Goal: Information Seeking & Learning: Learn about a topic

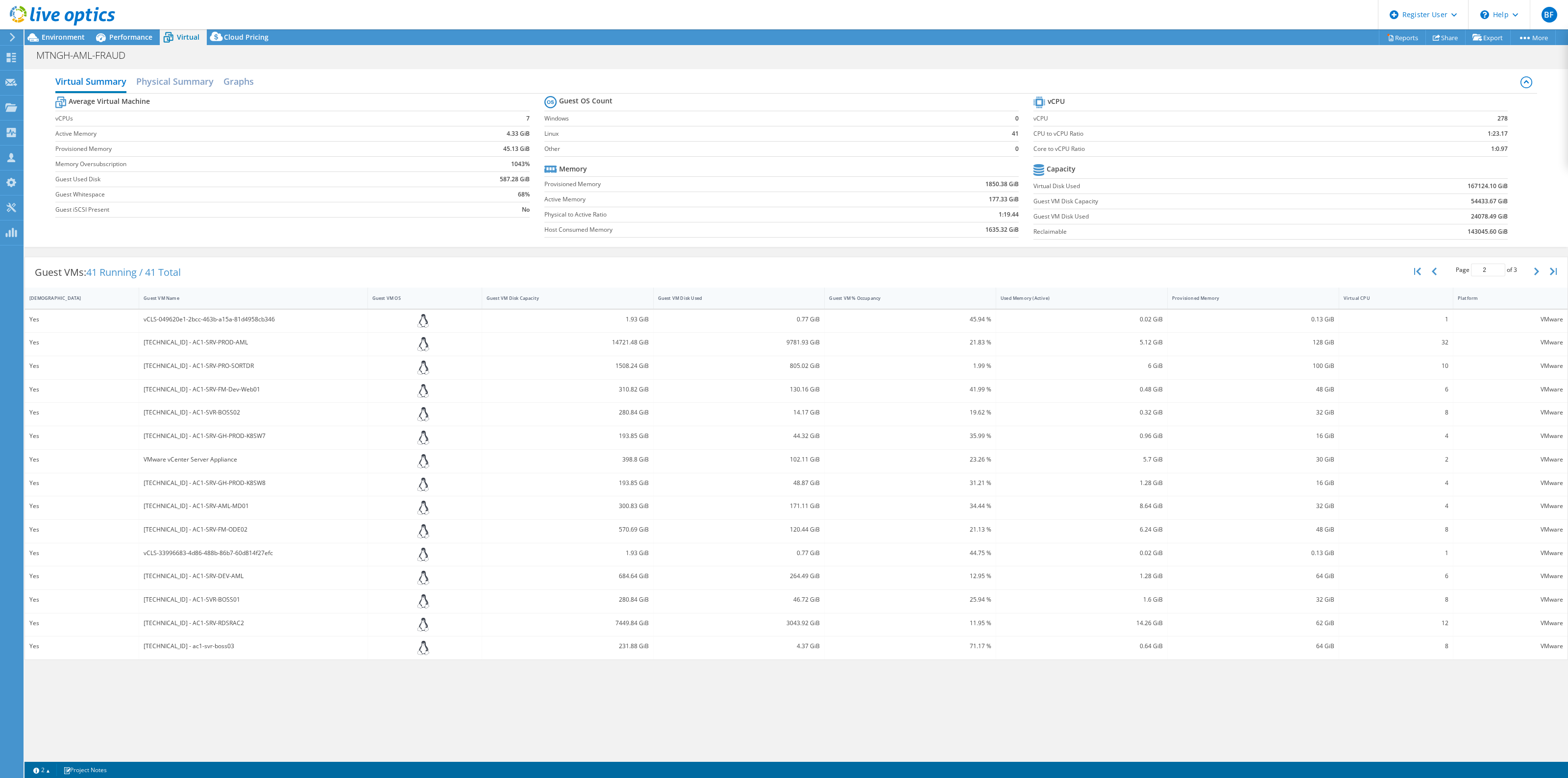
select select "USD"
click at [123, 34] on span "Performance" at bounding box center [131, 37] width 44 height 10
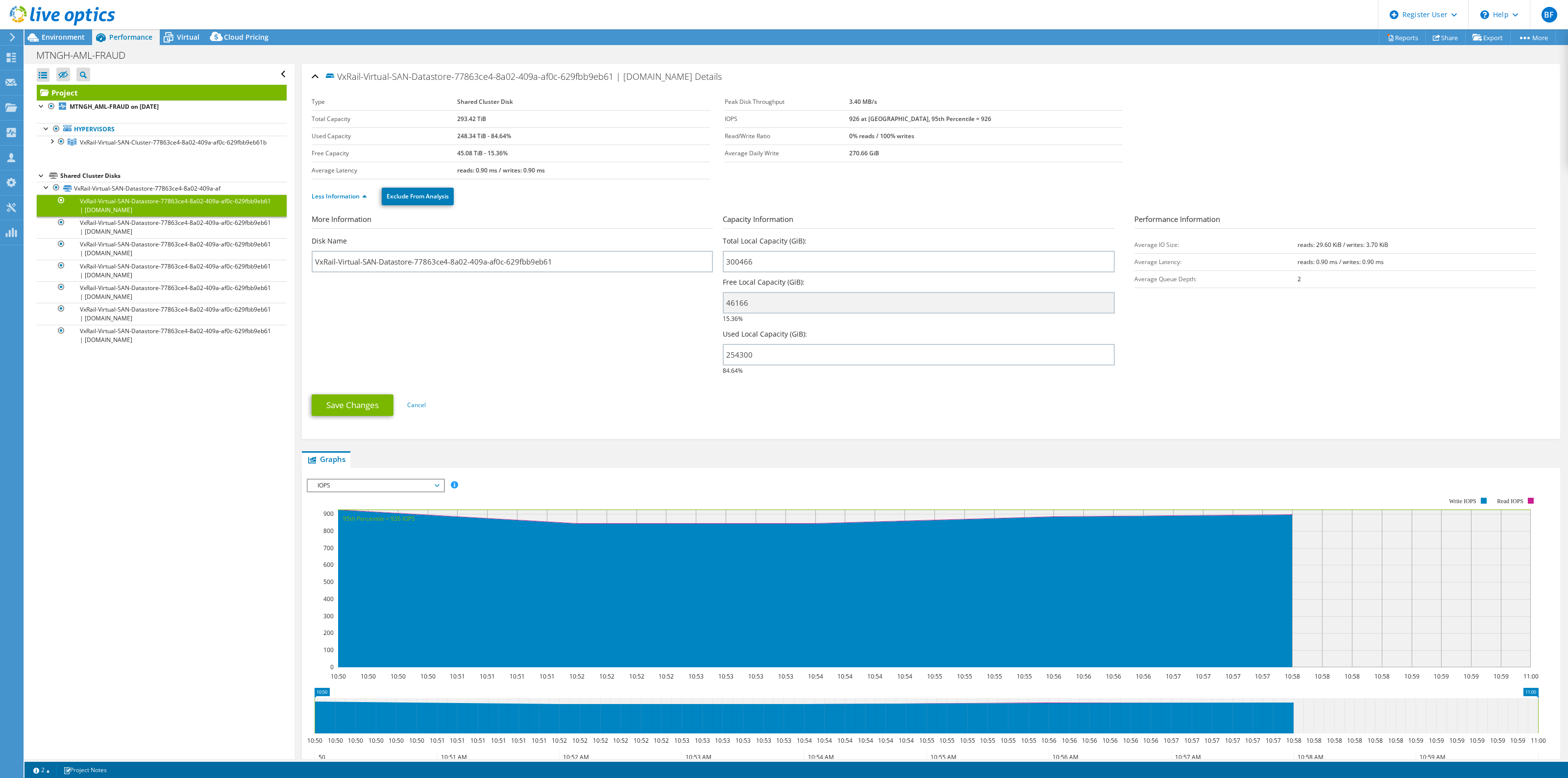
drag, startPoint x: 909, startPoint y: 104, endPoint x: 858, endPoint y: 101, distance: 51.1
click at [858, 101] on tr "Peak Disk Throughput 3.40 MB/s" at bounding box center [924, 103] width 398 height 17
click at [915, 149] on td "270.66 GiB" at bounding box center [987, 153] width 273 height 17
click at [139, 38] on span "Performance" at bounding box center [131, 37] width 44 height 10
click at [128, 106] on b "MTNGH_AML-FRAUD on [DATE]" at bounding box center [114, 107] width 89 height 9
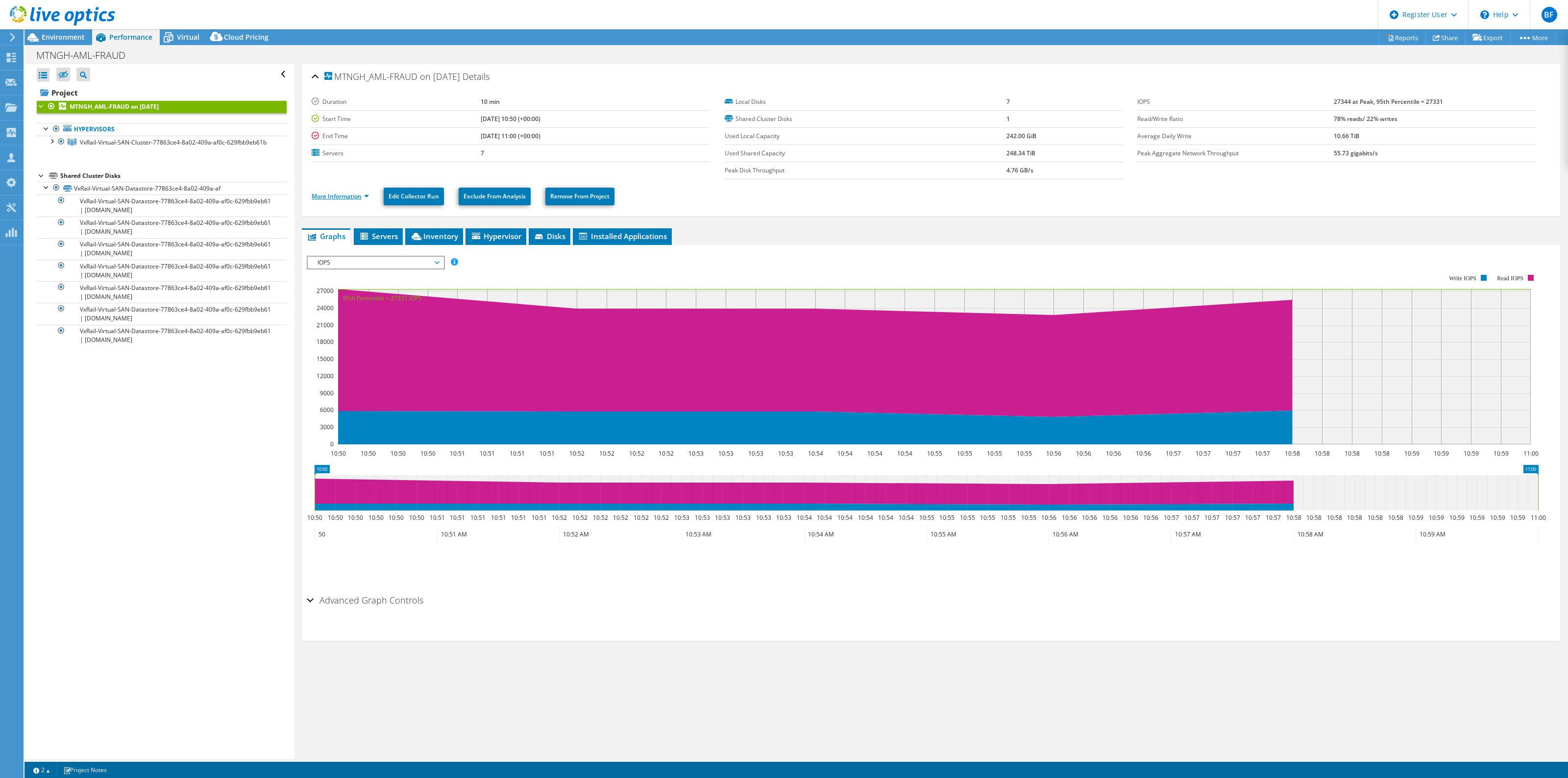
click at [365, 200] on link "More Information" at bounding box center [340, 196] width 57 height 9
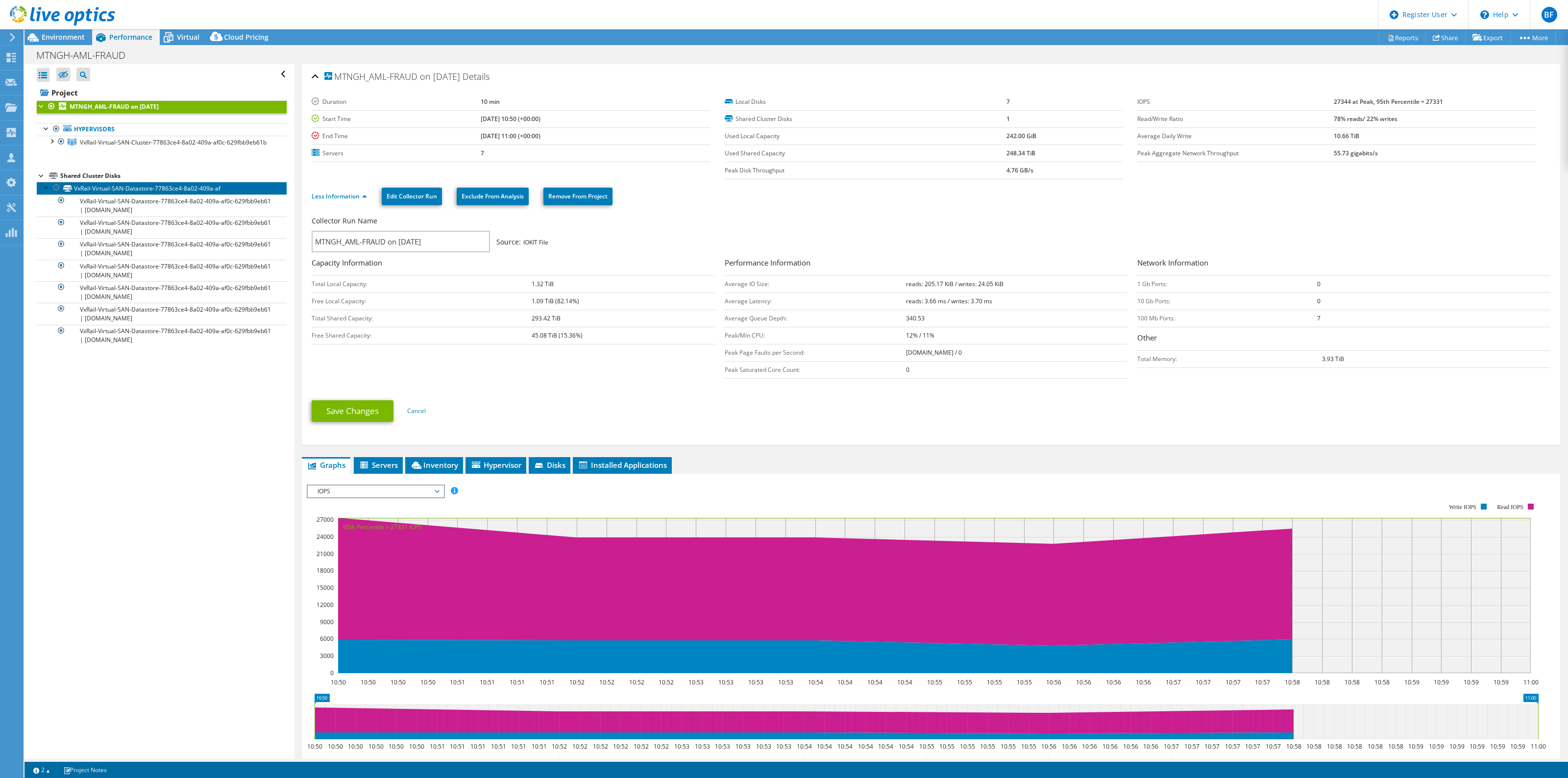
click at [107, 189] on link "VxRail-Virtual-SAN-Datastore-77863ce4-8a02-409a-af" at bounding box center [162, 188] width 250 height 13
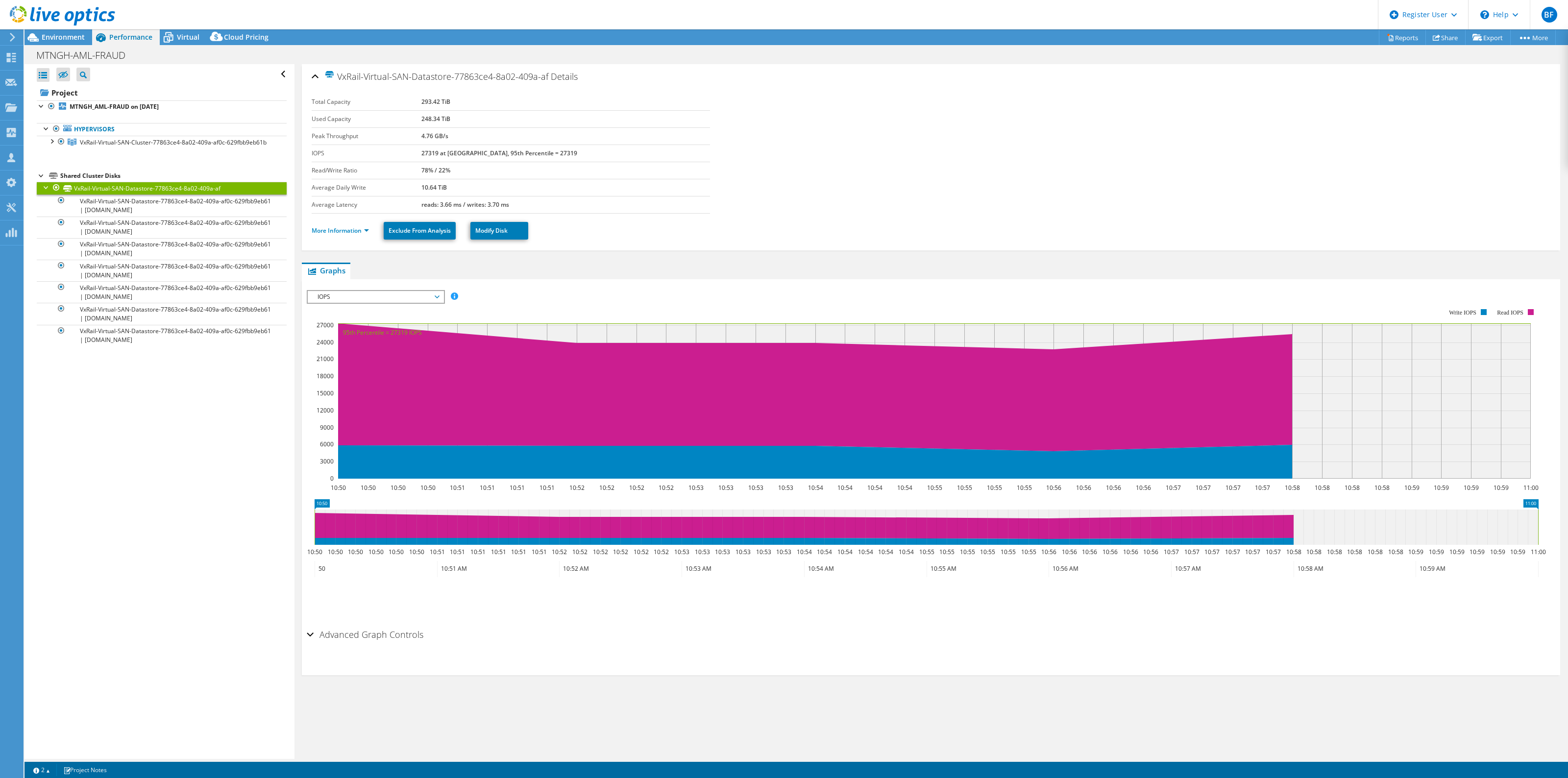
click at [89, 177] on div "Shared Cluster Disks" at bounding box center [173, 176] width 227 height 12
drag, startPoint x: 311, startPoint y: 138, endPoint x: 492, endPoint y: 138, distance: 181.0
click at [492, 138] on div "VxRail-Virtual-SAN-Datastore-77863ce4-8a02-409a-af Details Total Capacity 293.4…" at bounding box center [931, 157] width 1259 height 186
click at [481, 138] on td "4.76 GB/s" at bounding box center [566, 137] width 289 height 17
drag, startPoint x: 479, startPoint y: 138, endPoint x: 312, endPoint y: 137, distance: 167.0
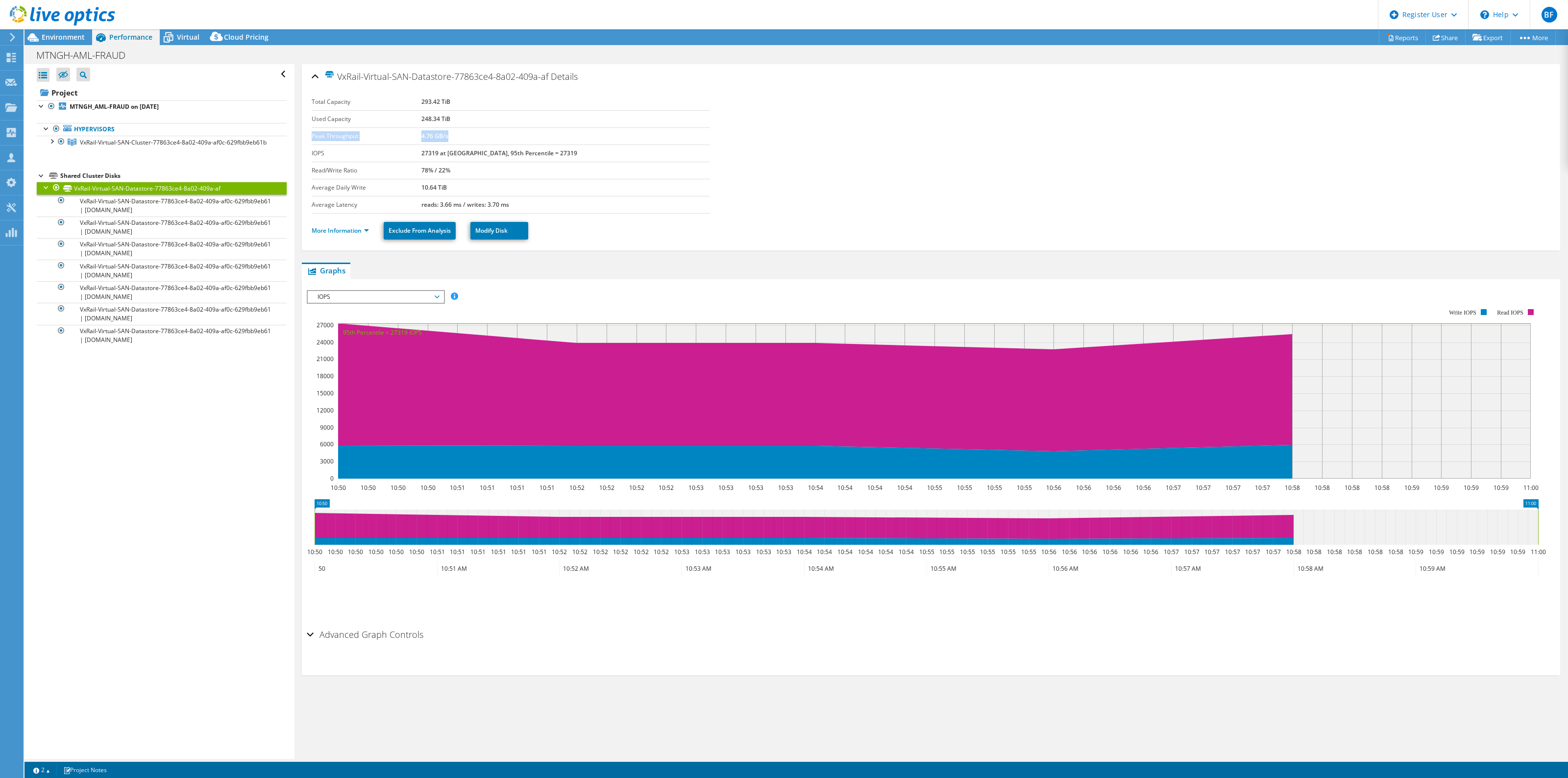
click at [312, 137] on tr "Peak Throughput 4.76 GB/s" at bounding box center [511, 137] width 398 height 17
copy tr "Peak Throughput 4.76 GB/s"
click at [508, 184] on td "10.64 TiB" at bounding box center [566, 188] width 289 height 17
click at [369, 233] on link "More Information" at bounding box center [340, 231] width 57 height 9
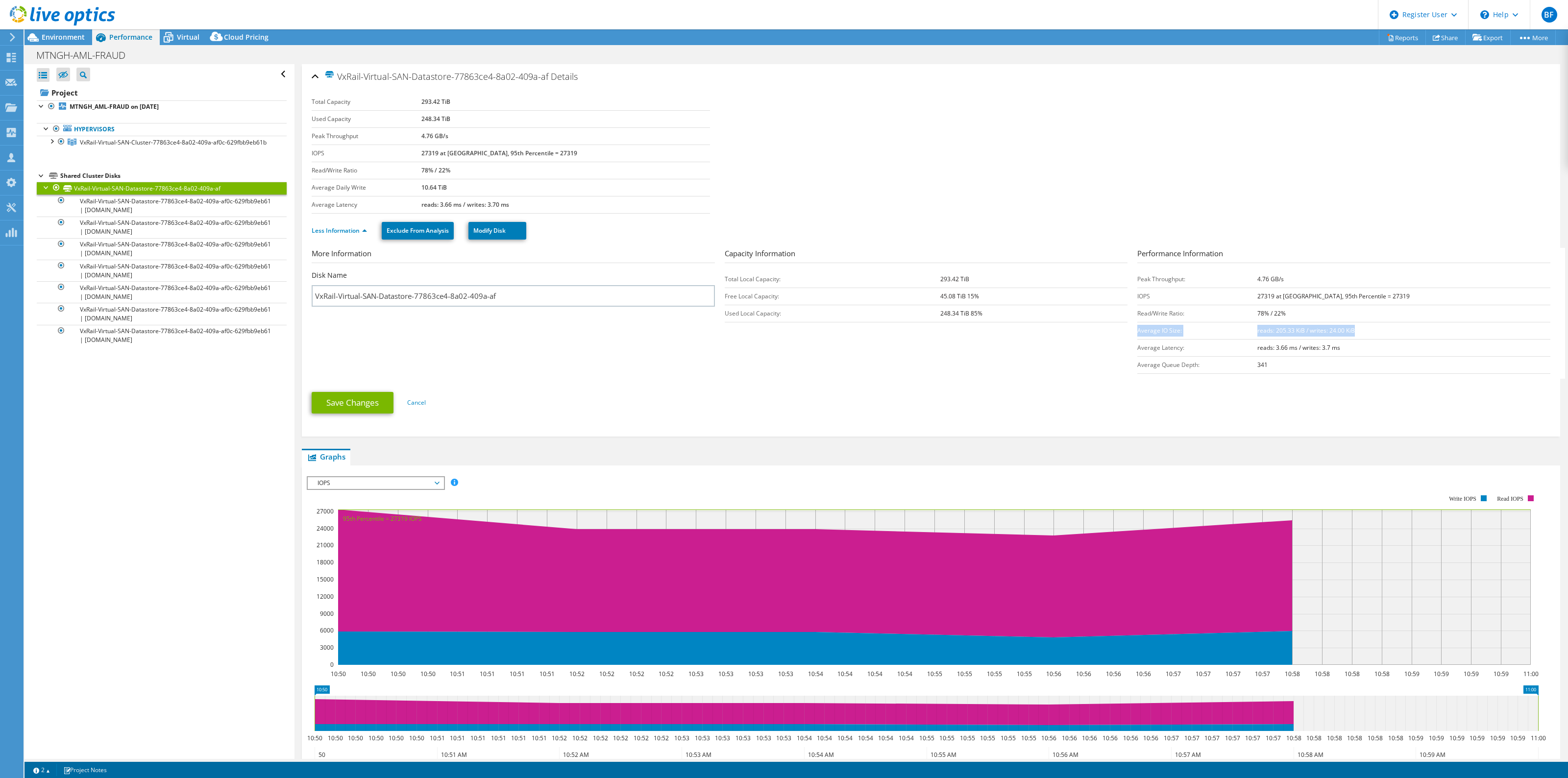
drag, startPoint x: 1131, startPoint y: 331, endPoint x: 1386, endPoint y: 333, distance: 255.0
click at [1386, 333] on tr "Average IO Size: reads: 205.33 KiB / writes: 24.00 KiB" at bounding box center [1344, 330] width 413 height 17
copy tr "Average IO Size: reads: 205.33 KiB / writes: 24.00 KiB"
drag, startPoint x: 1131, startPoint y: 313, endPoint x: 1317, endPoint y: 317, distance: 186.0
click at [1319, 317] on section "More Information Disk Name VxRail-Virtual-SAN-Datastore-77863ce4-8a02-409a-af C…" at bounding box center [934, 313] width 1244 height 131
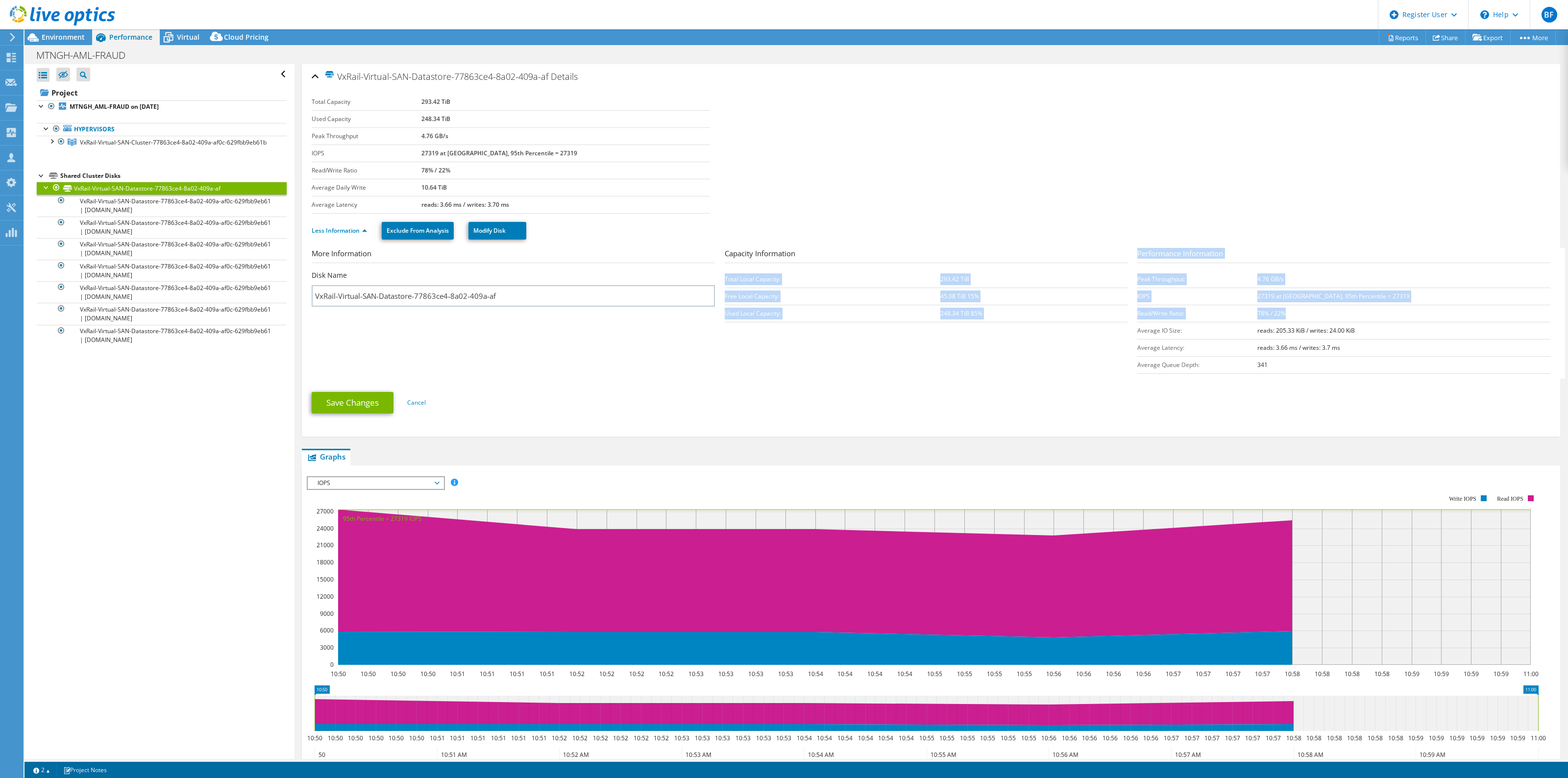
click at [1286, 316] on b "78% / 22%" at bounding box center [1271, 313] width 28 height 9
drag, startPoint x: 1312, startPoint y: 315, endPoint x: 1136, endPoint y: 317, distance: 176.0
click at [1138, 317] on tr "Read/Write Ratio: 78% / 22%" at bounding box center [1344, 314] width 413 height 17
click at [1138, 316] on td "Read/Write Ratio:" at bounding box center [1197, 314] width 119 height 17
drag, startPoint x: 1131, startPoint y: 315, endPoint x: 1217, endPoint y: 315, distance: 86.0
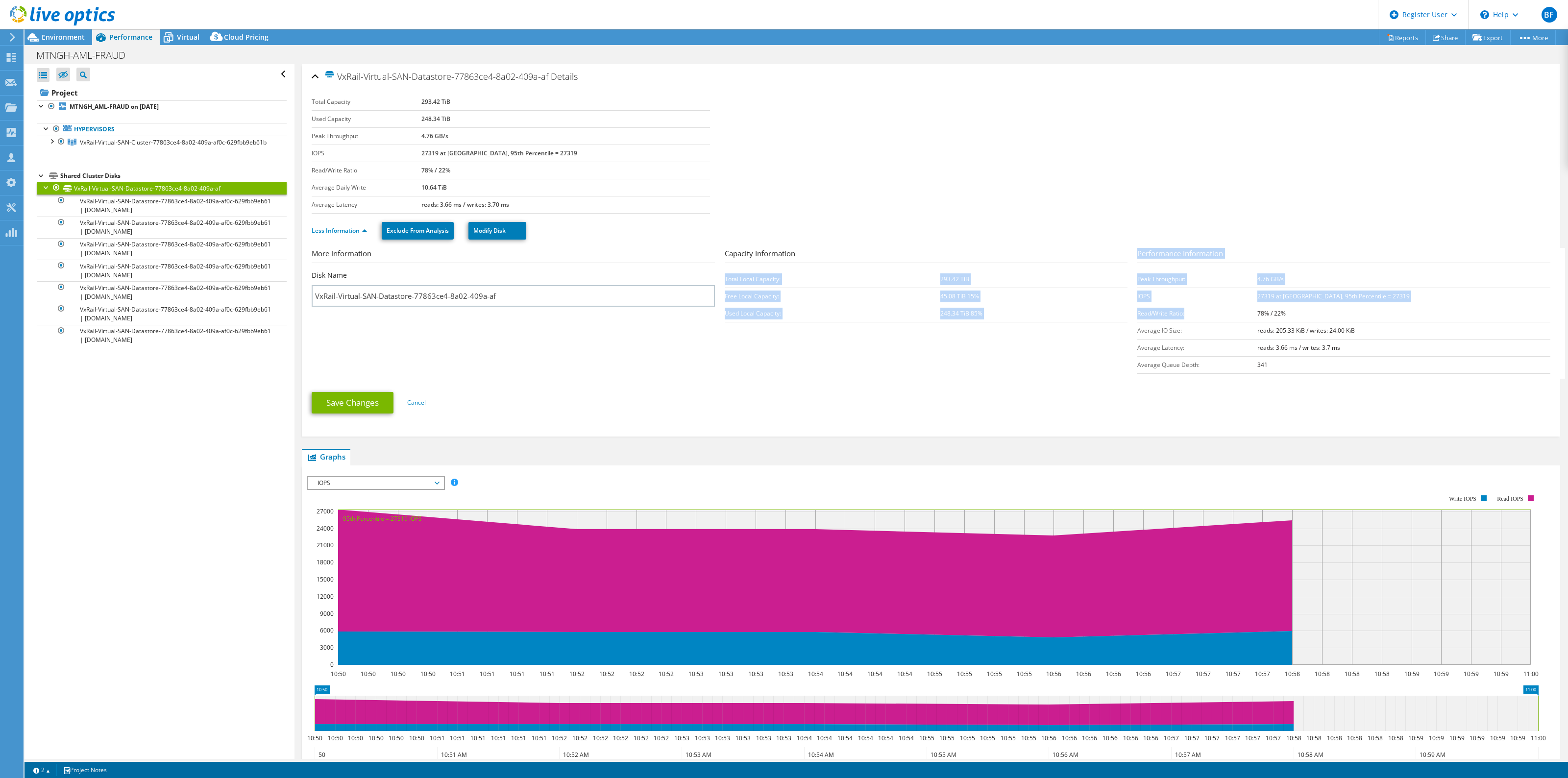
click at [1217, 315] on section "More Information Disk Name VxRail-Virtual-SAN-Datastore-77863ce4-8a02-409a-af C…" at bounding box center [934, 313] width 1244 height 131
click at [1253, 311] on td "Read/Write Ratio:" at bounding box center [1197, 314] width 119 height 17
drag, startPoint x: 1313, startPoint y: 316, endPoint x: 1131, endPoint y: 316, distance: 182.0
click at [1138, 316] on tr "Read/Write Ratio: 78% / 22%" at bounding box center [1344, 314] width 413 height 17
copy tr "Read/Write Ratio: 78% / 22%"
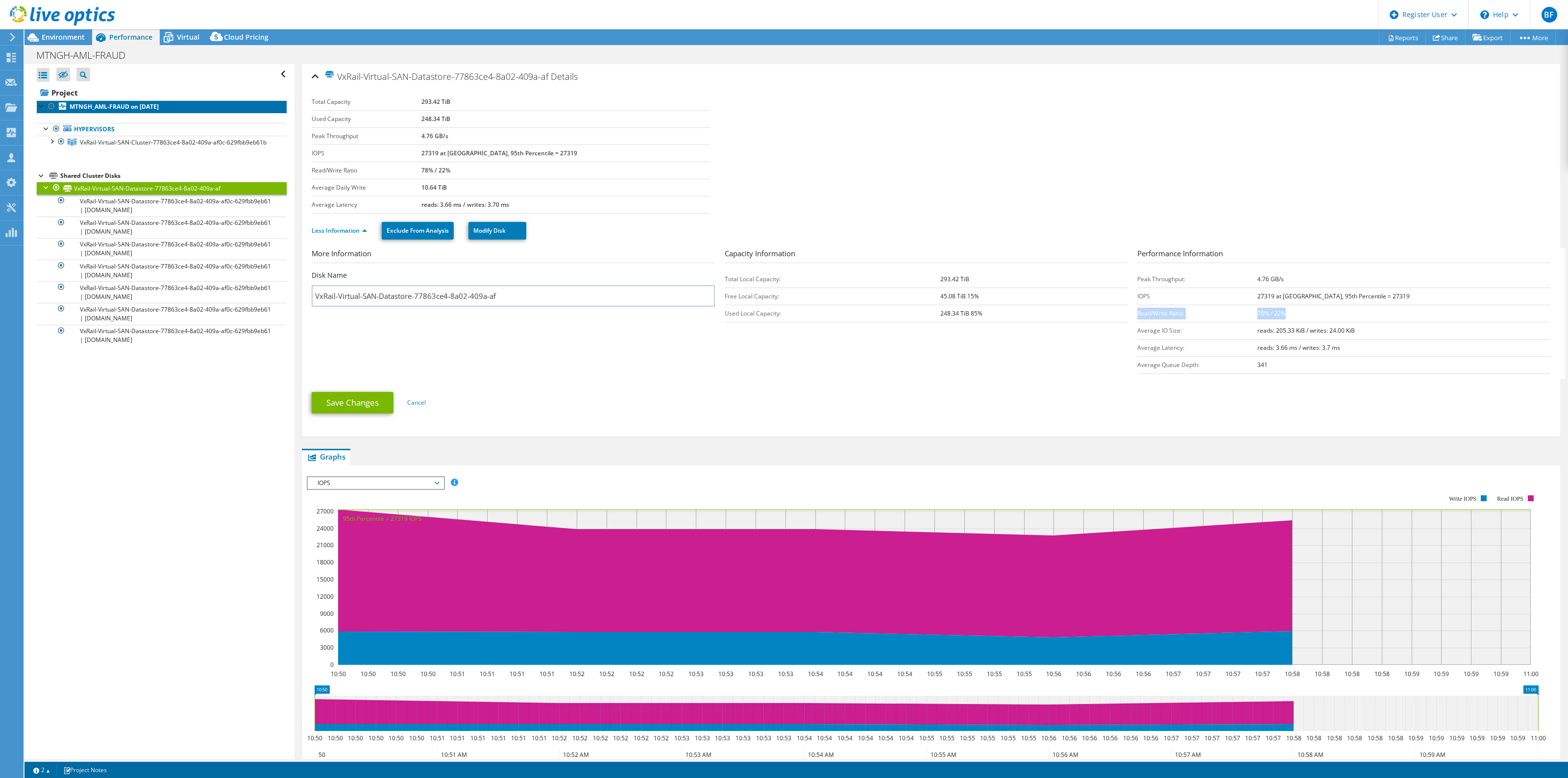
click at [114, 102] on link "MTNGH_AML-FRAUD on [DATE]" at bounding box center [162, 107] width 250 height 13
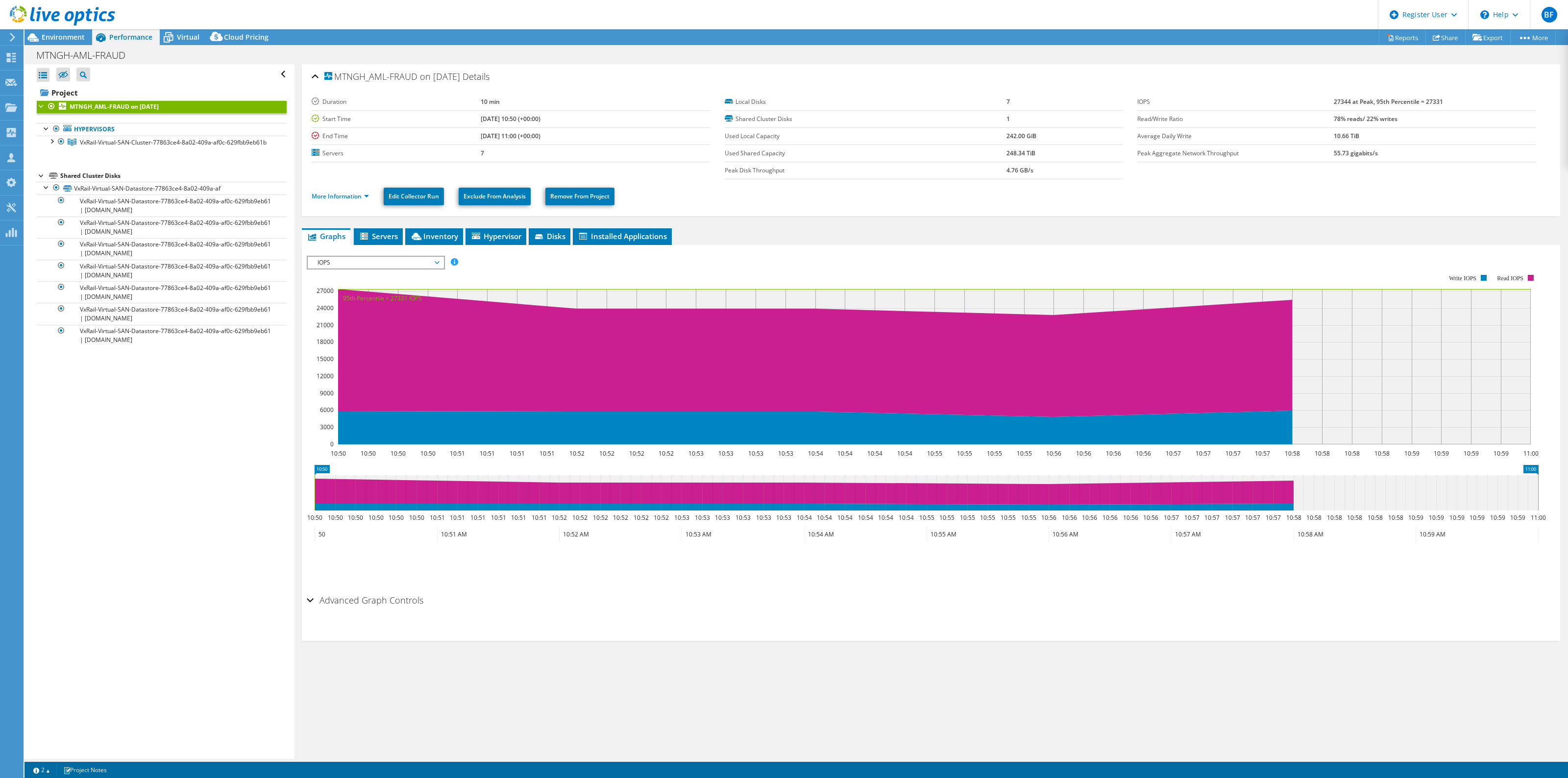
click at [398, 263] on span "IOPS" at bounding box center [376, 263] width 126 height 12
click at [400, 368] on li "Workload Concentration Bubble" at bounding box center [376, 368] width 136 height 12
